Goal: Task Accomplishment & Management: Manage account settings

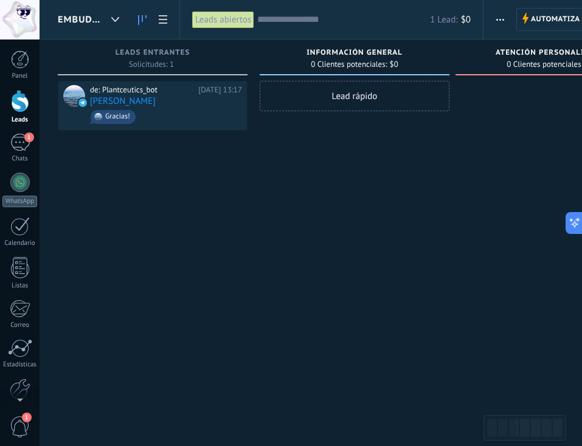
click at [429, 167] on div "Lead rápido" at bounding box center [355, 225] width 190 height 288
click at [452, 114] on div "información general 0 Clientes potenciales: $0 Lead rápido" at bounding box center [358, 204] width 196 height 329
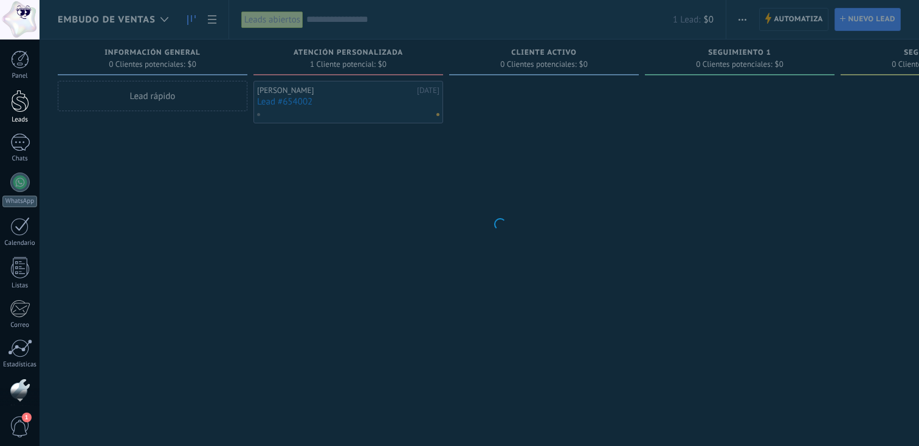
click at [19, 97] on div at bounding box center [20, 101] width 18 height 22
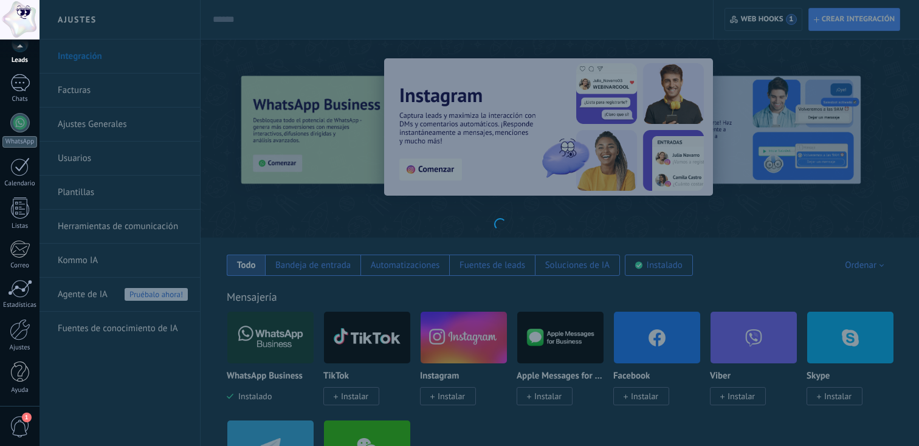
scroll to position [4502, 0]
